Goal: Task Accomplishment & Management: Manage account settings

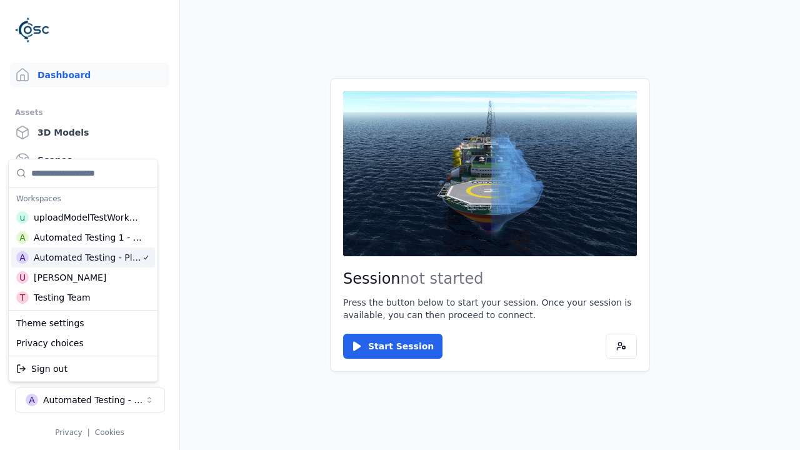
click at [212, 159] on html "Support Dashboard Assets 3D Models Scenes Datasets Recordings Support Documenta…" at bounding box center [400, 225] width 800 height 450
click at [89, 400] on div "Automated Testing - Playwright" at bounding box center [93, 400] width 101 height 12
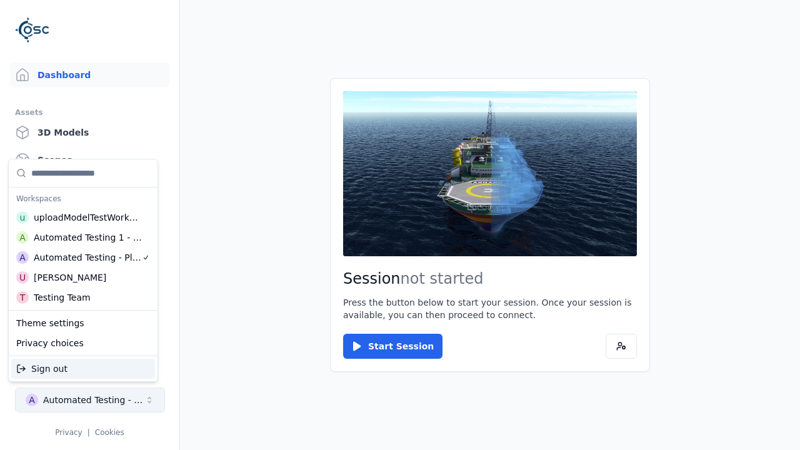
click at [212, 159] on html "Support Dashboard Assets 3D Models Scenes Datasets Recordings Support Documenta…" at bounding box center [400, 225] width 800 height 450
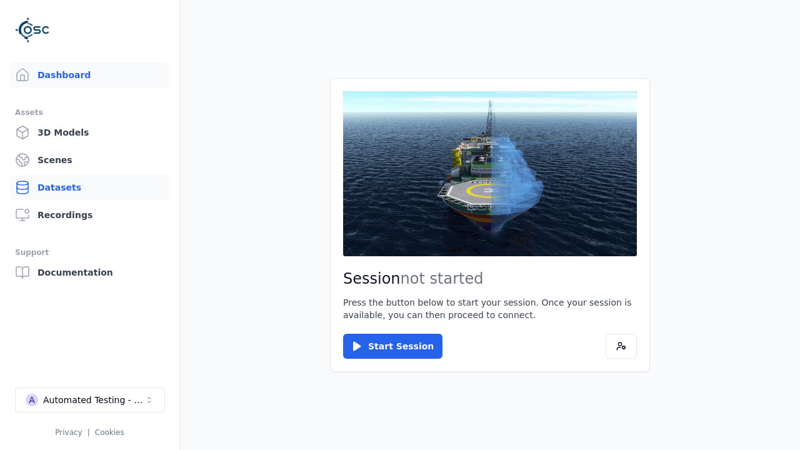
click at [89, 187] on link "Datasets" at bounding box center [89, 187] width 159 height 25
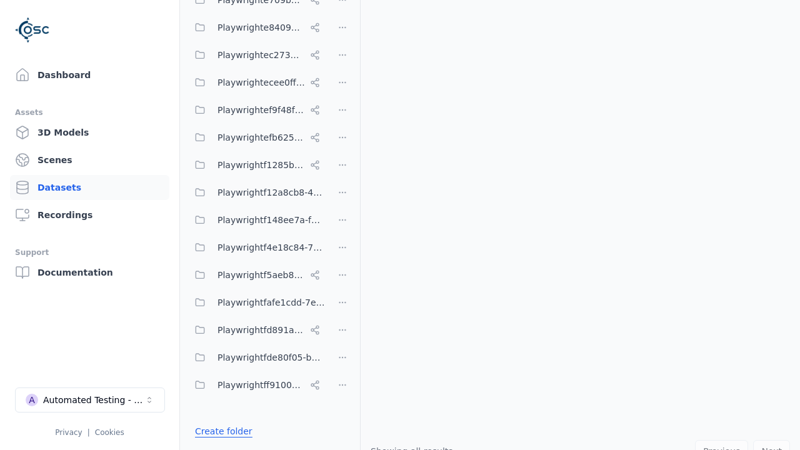
click at [221, 430] on link "Create folder" at bounding box center [223, 431] width 57 height 12
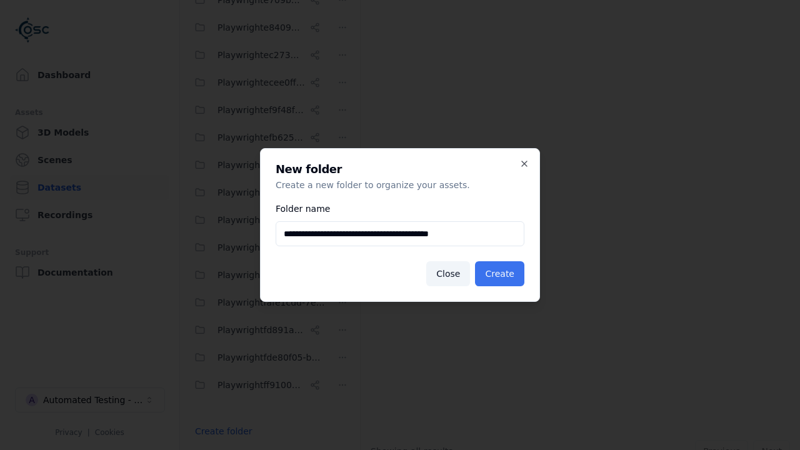
type input "**********"
click at [501, 274] on button "Create" at bounding box center [499, 273] width 49 height 25
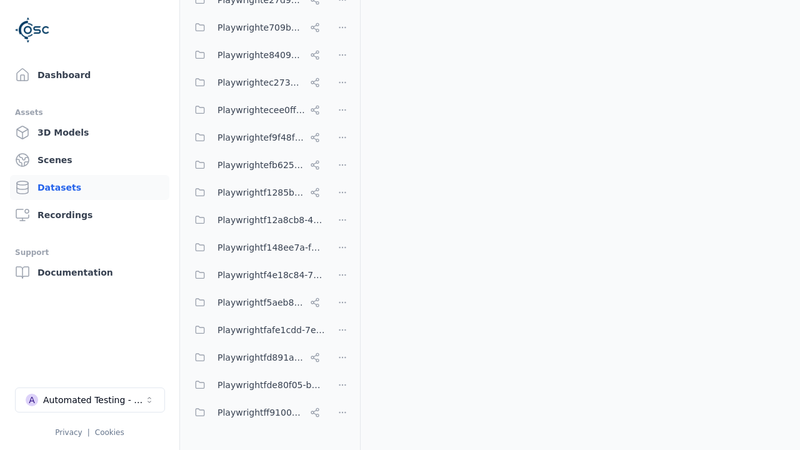
click at [209, 442] on button "Done editing" at bounding box center [222, 453] width 71 height 22
click at [342, 224] on html "Support Dashboard Assets 3D Models Scenes Datasets Recordings Support Documenta…" at bounding box center [400, 225] width 800 height 450
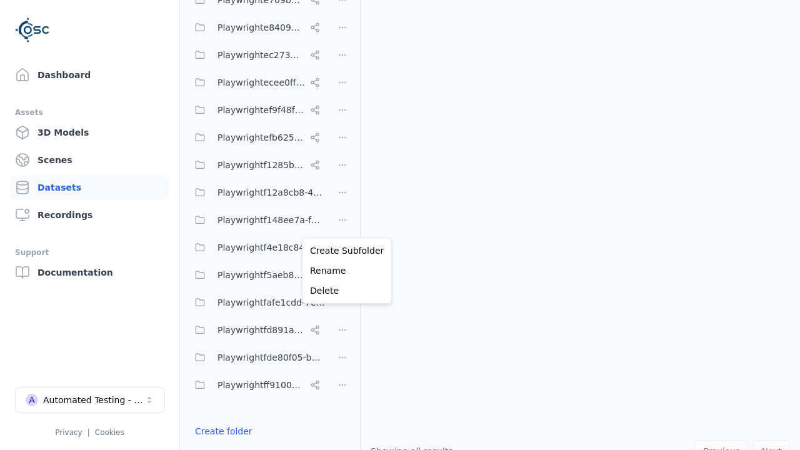
scroll to position [1782, 0]
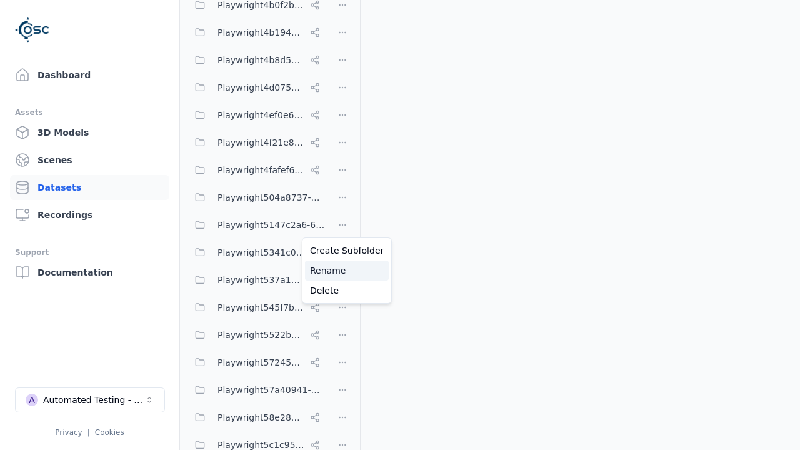
click at [342, 270] on div "Rename" at bounding box center [347, 271] width 84 height 20
